Goal: Task Accomplishment & Management: Use online tool/utility

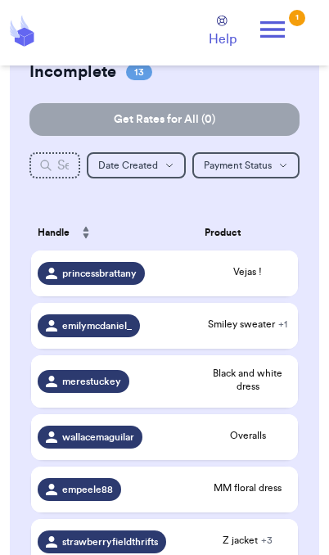
scroll to position [112, 0]
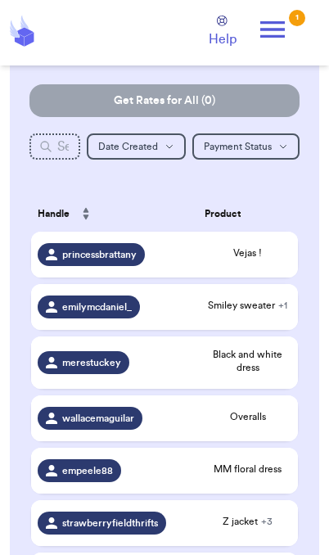
click at [274, 327] on td "Smiley sweater + 1" at bounding box center [248, 307] width 100 height 46
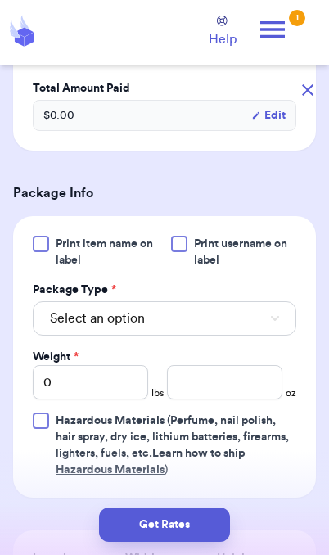
scroll to position [566, 0]
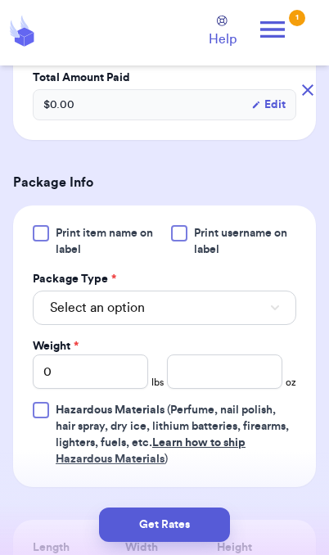
click at [264, 317] on button "Select an option" at bounding box center [165, 308] width 264 height 34
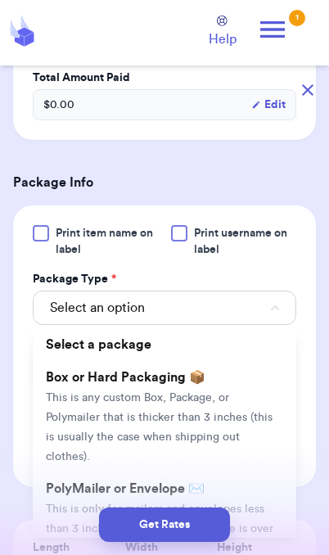
click at [245, 503] on span "This is only for mailers and envelopes less than 3 inches thick. If your envelo…" at bounding box center [160, 538] width 228 height 70
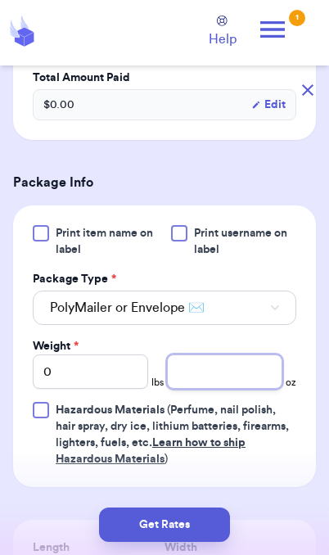
click at [244, 372] on input "number" at bounding box center [224, 371] width 115 height 34
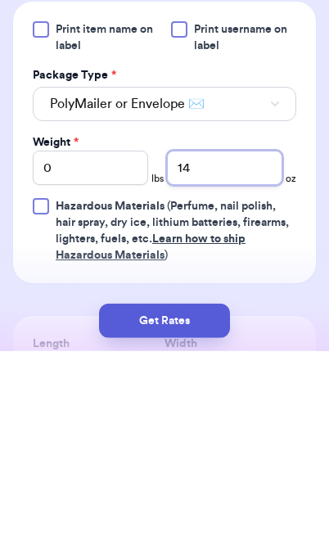
type input "14"
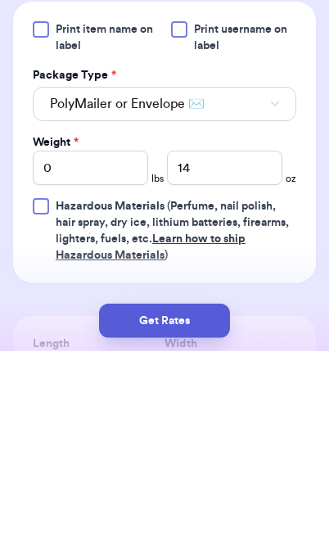
scroll to position [67, 0]
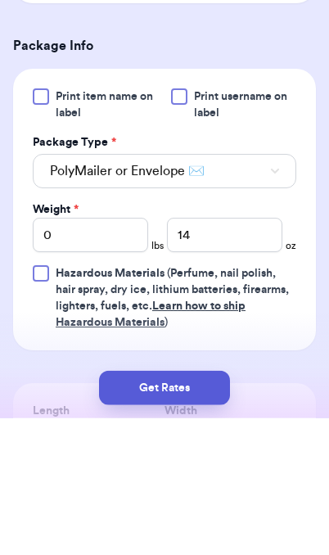
click at [205, 522] on button "Get Rates" at bounding box center [164, 524] width 131 height 34
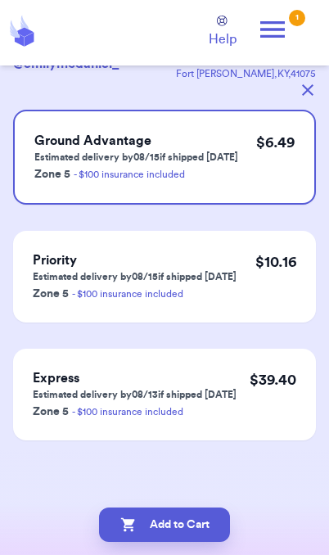
scroll to position [0, 0]
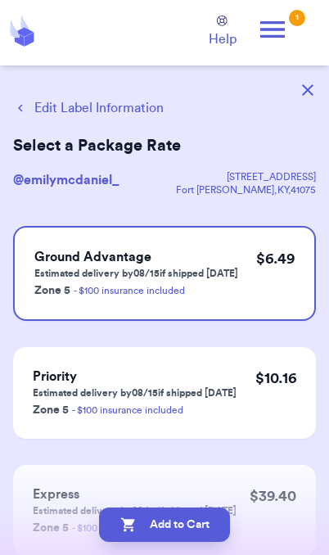
click at [208, 539] on button "Add to Cart" at bounding box center [164, 524] width 131 height 34
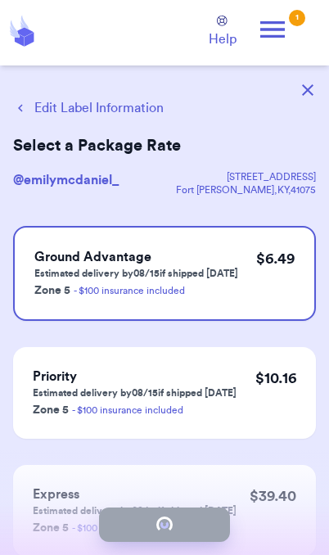
checkbox input "true"
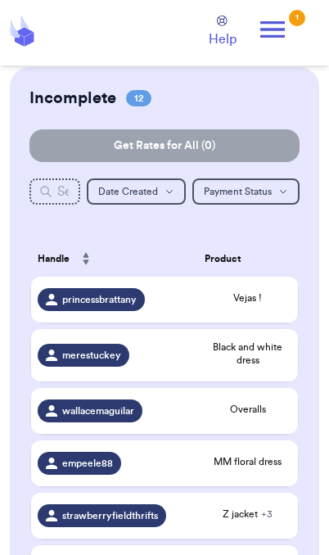
click at [264, 304] on span "Vejas !" at bounding box center [248, 297] width 87 height 13
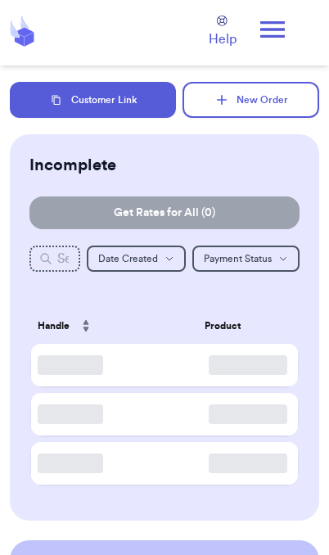
checkbox input "true"
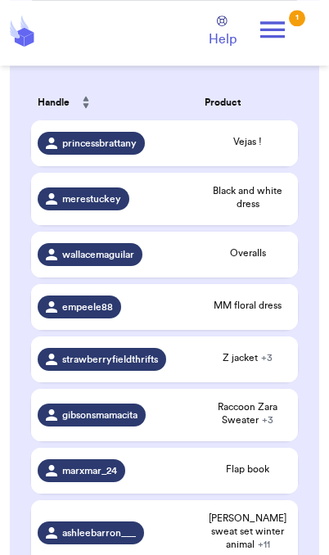
scroll to position [223, 0]
click at [272, 259] on span "Overalls" at bounding box center [248, 252] width 87 height 13
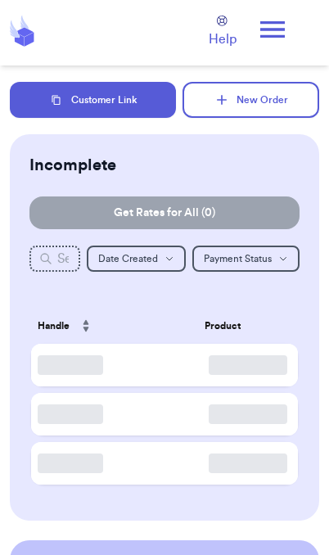
scroll to position [67, 0]
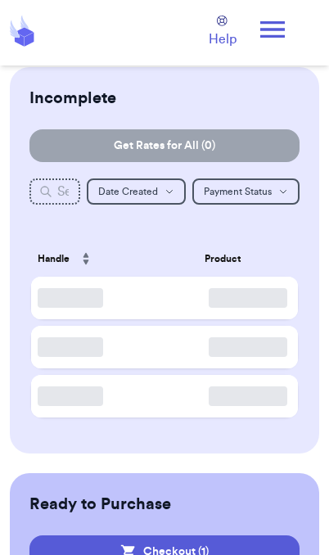
checkbox input "true"
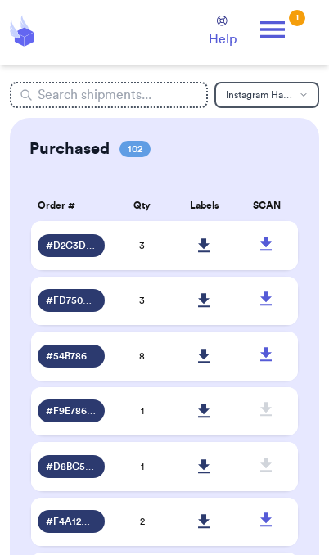
click at [282, 31] on icon at bounding box center [272, 29] width 33 height 33
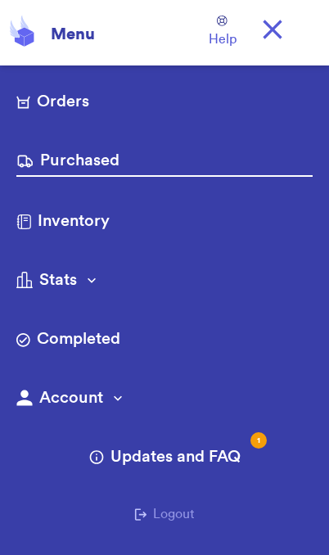
click at [85, 102] on link "Orders" at bounding box center [164, 103] width 296 height 26
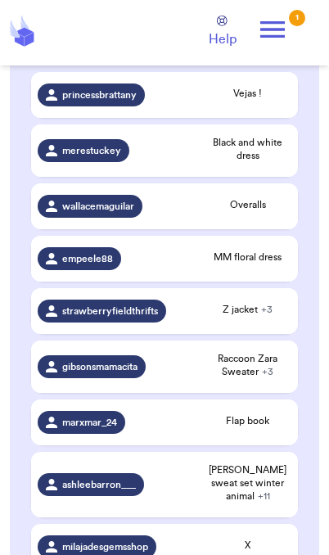
scroll to position [272, 0]
click at [265, 103] on div "Vejas !" at bounding box center [248, 95] width 87 height 16
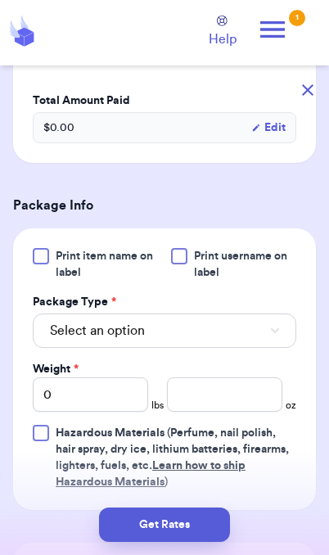
scroll to position [473, 0]
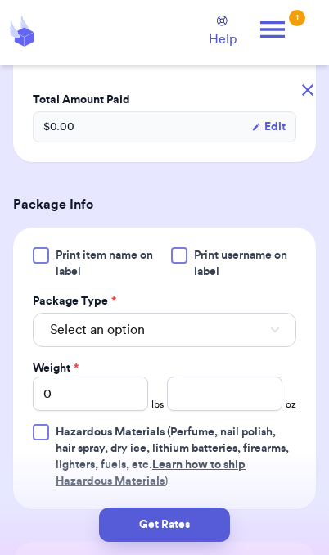
click at [267, 347] on button "Select an option" at bounding box center [165, 330] width 264 height 34
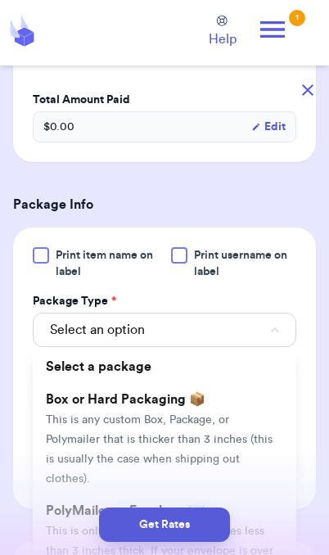
click at [267, 523] on div "Get Rates" at bounding box center [164, 524] width 303 height 34
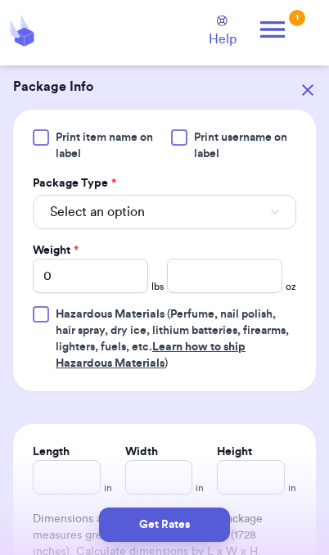
scroll to position [593, 0]
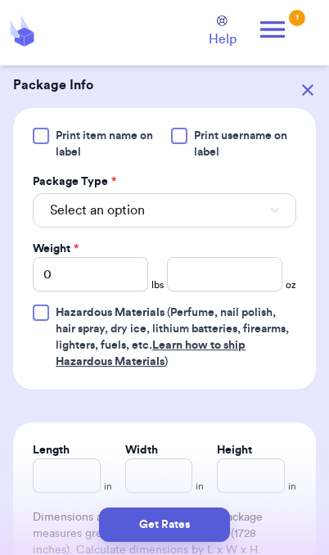
click at [270, 228] on button "Select an option" at bounding box center [165, 210] width 264 height 34
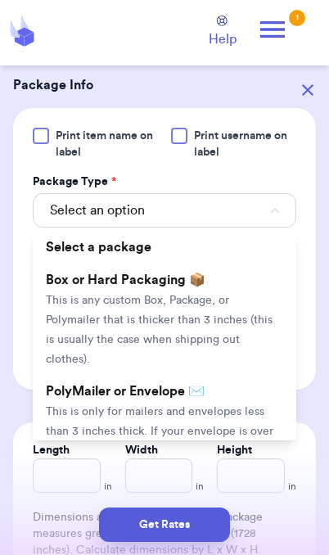
click at [225, 429] on span "This is only for mailers and envelopes less than 3 inches thick. If your envelo…" at bounding box center [160, 441] width 228 height 70
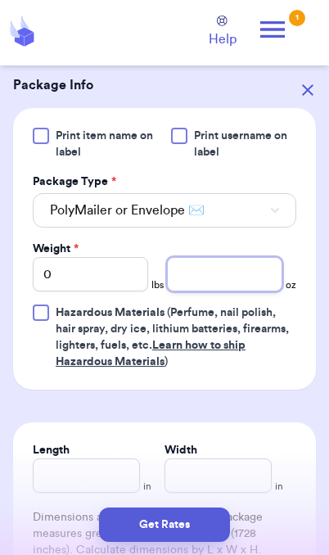
click at [234, 291] on input "number" at bounding box center [224, 274] width 115 height 34
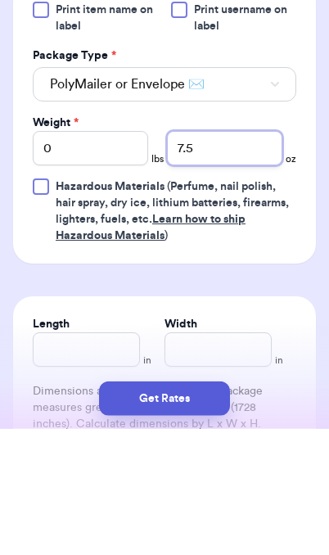
type input "7.5"
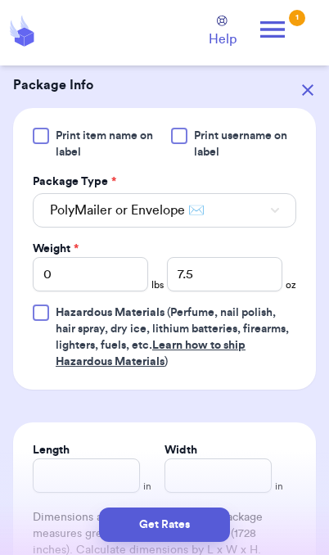
click at [206, 533] on button "Get Rates" at bounding box center [164, 524] width 131 height 34
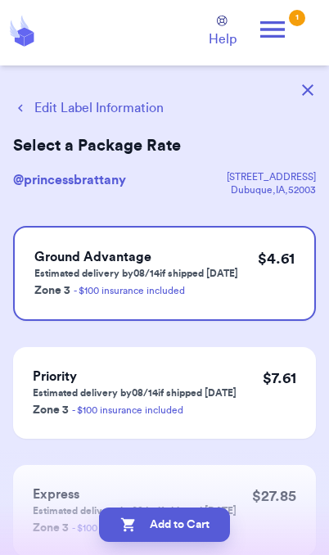
click at [126, 108] on button "Edit Label Information" at bounding box center [88, 108] width 151 height 20
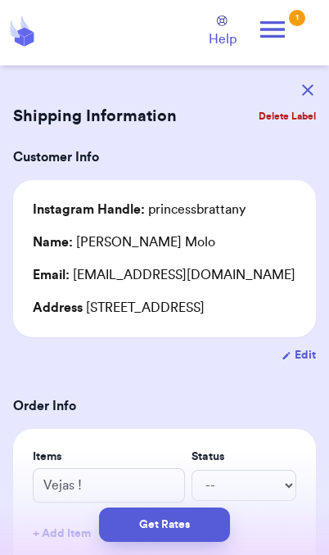
click at [182, 507] on button "Get Rates" at bounding box center [164, 524] width 131 height 34
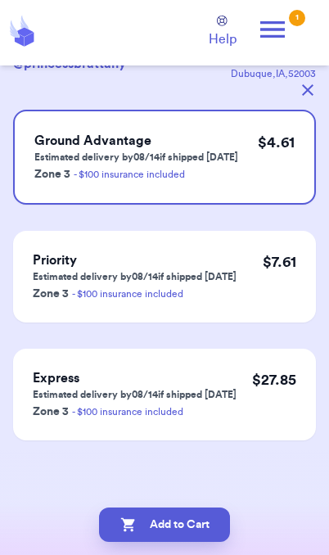
scroll to position [116, 0]
click at [203, 534] on button "Add to Cart" at bounding box center [164, 524] width 131 height 34
checkbox input "true"
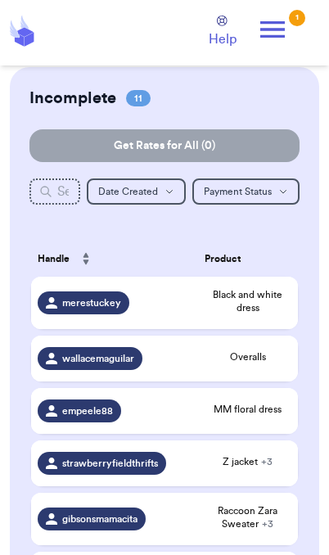
click at [277, 35] on icon at bounding box center [272, 29] width 25 height 16
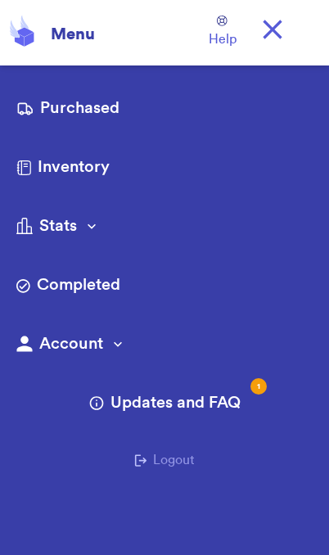
click at [286, 36] on icon at bounding box center [272, 29] width 33 height 33
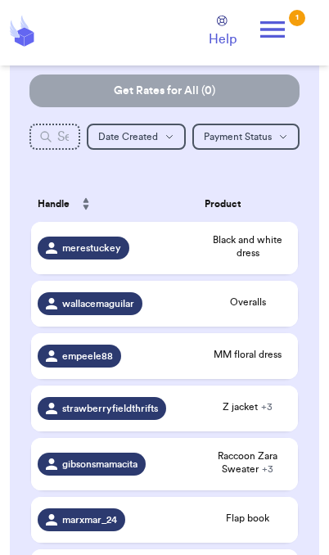
scroll to position [0, 0]
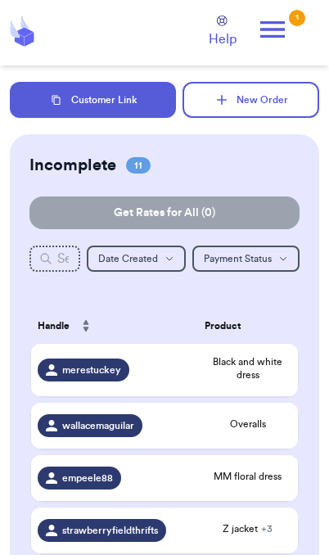
click at [140, 97] on button "Customer Link" at bounding box center [93, 100] width 166 height 36
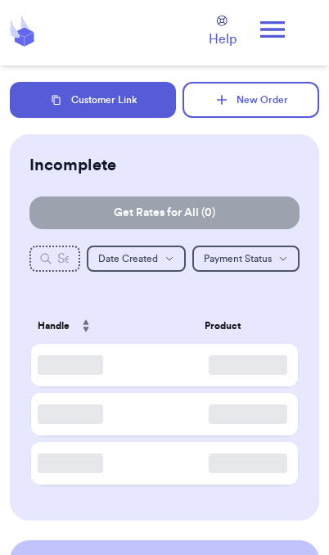
checkbox input "true"
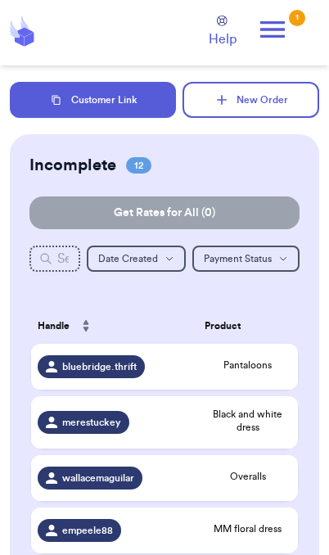
click at [147, 105] on button "Customer Link" at bounding box center [93, 100] width 166 height 36
